Goal: Communication & Community: Answer question/provide support

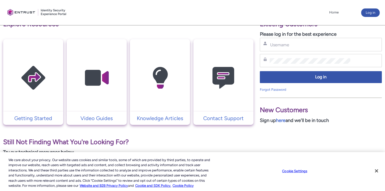
scroll to position [13, 0]
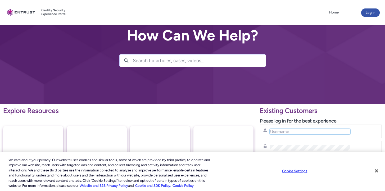
click at [293, 131] on input "Username" at bounding box center [310, 132] width 81 height 6
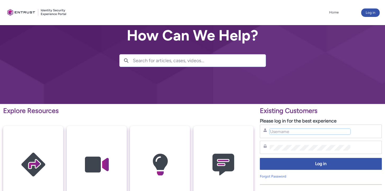
click at [293, 131] on input "Username" at bounding box center [310, 132] width 81 height 6
type input "hank.hsu@zebedee.io"
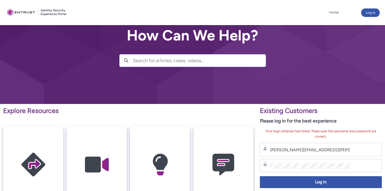
click at [300, 170] on div "Password" at bounding box center [321, 165] width 122 height 13
click at [300, 169] on div "Password" at bounding box center [321, 165] width 122 height 13
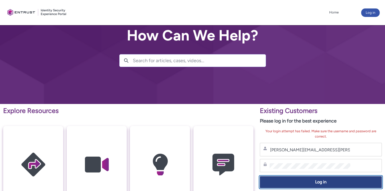
click at [300, 187] on button "Log in" at bounding box center [321, 182] width 122 height 12
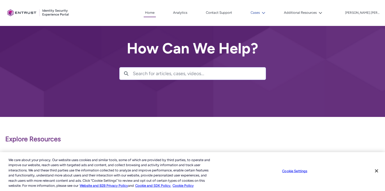
click at [267, 13] on button "Cases" at bounding box center [257, 13] width 17 height 8
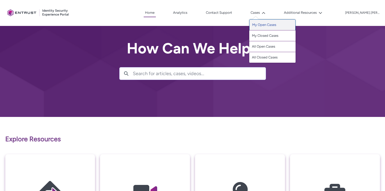
click at [282, 27] on link "My Open Cases" at bounding box center [272, 24] width 46 height 11
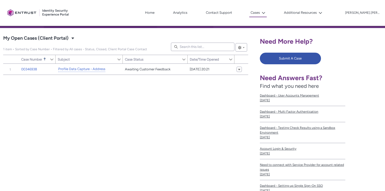
scroll to position [89, 0]
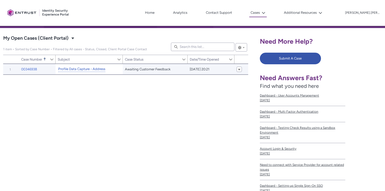
click at [87, 70] on link "Profile Data Capture - Address" at bounding box center [81, 69] width 47 height 6
type input "134"
type input "266"
type input "241"
type input "173"
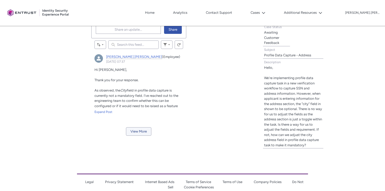
scroll to position [198, 0]
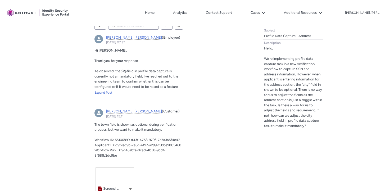
click at [108, 93] on div "Expand Post" at bounding box center [138, 92] width 89 height 5
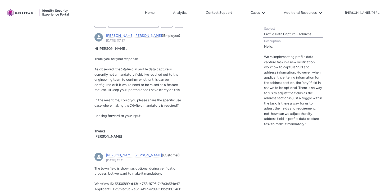
scroll to position [201, 0]
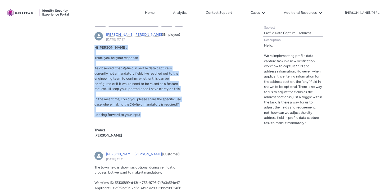
drag, startPoint x: 94, startPoint y: 45, endPoint x: 152, endPoint y: 113, distance: 89.5
click at [152, 113] on article "[PERSON_NAME].[PERSON_NAME] (Employee) [DATE] 07:37 Actions for this Feed Item …" at bounding box center [138, 87] width 95 height 117
copy div "Hi [PERSON_NAME], Thank you for your response. As observed, the City field in p…"
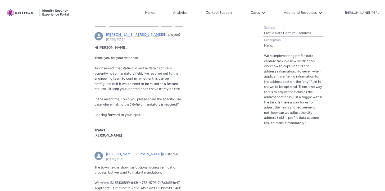
click at [169, 117] on p "himanshu.rawat, 20 September 2025 at 07:37" at bounding box center [138, 119] width 89 height 5
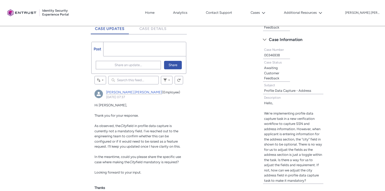
scroll to position [137, 0]
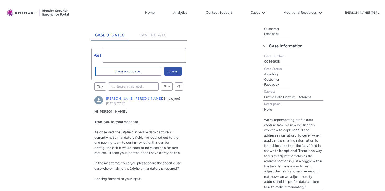
click at [130, 74] on span "Share an update..." at bounding box center [129, 71] width 28 height 8
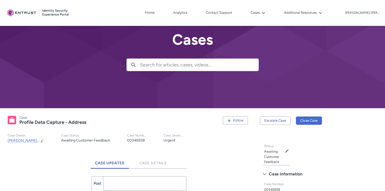
scroll to position [48, 0]
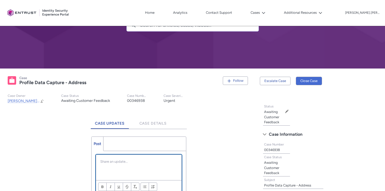
click at [130, 167] on div "Chatter Publisher" at bounding box center [138, 167] width 85 height 25
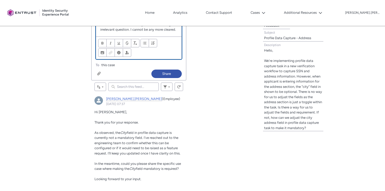
scroll to position [138, 0]
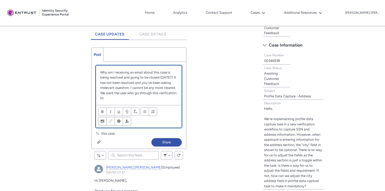
click at [123, 97] on p "Why am I receiving an email about this case is being resolved and going to be c…" at bounding box center [138, 85] width 77 height 31
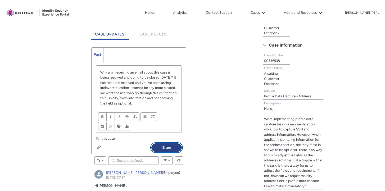
click at [170, 147] on button "Share" at bounding box center [166, 147] width 30 height 8
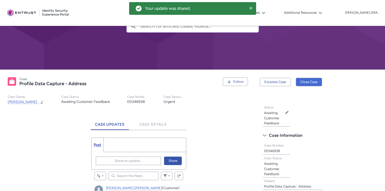
scroll to position [47, 0]
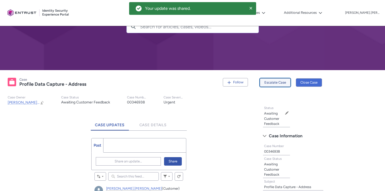
click at [273, 81] on button "Escalate Case" at bounding box center [275, 82] width 31 height 8
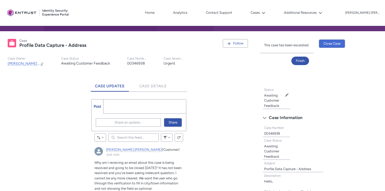
scroll to position [73, 0]
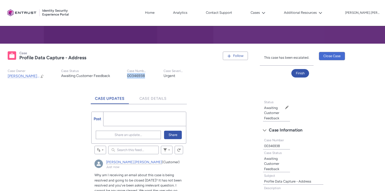
drag, startPoint x: 143, startPoint y: 76, endPoint x: 131, endPoint y: 76, distance: 12.2
click at [119, 75] on records-highlights-details-item "Case Number 00346938" at bounding box center [137, 74] width 37 height 10
copy lightning-formatted-text "00346938"
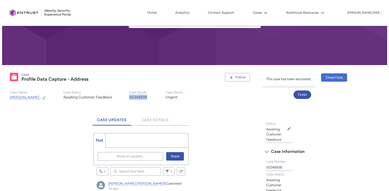
scroll to position [0, 0]
